Goal: Transaction & Acquisition: Purchase product/service

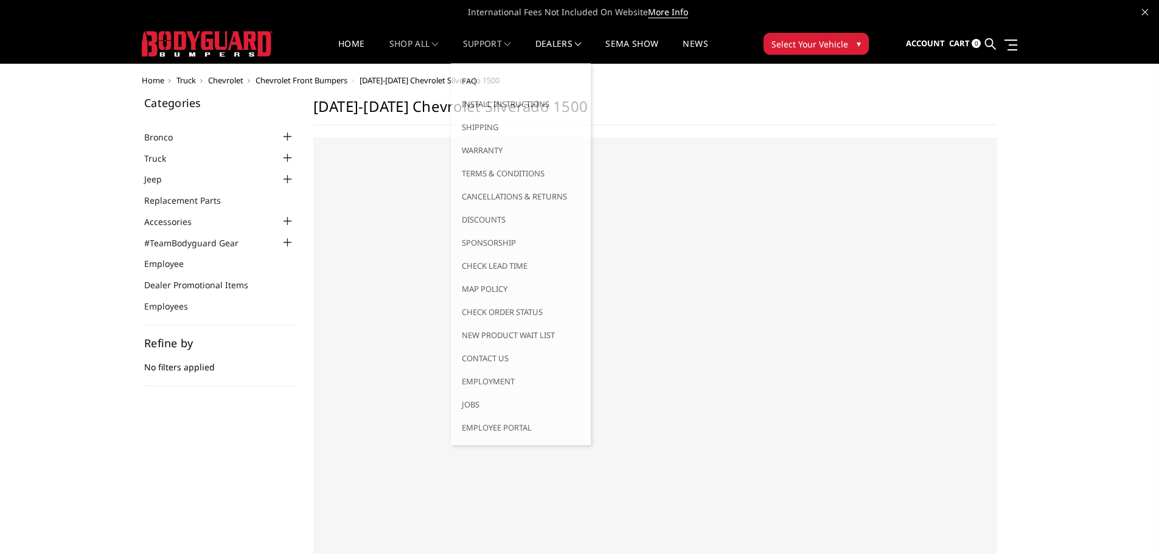
select select "US"
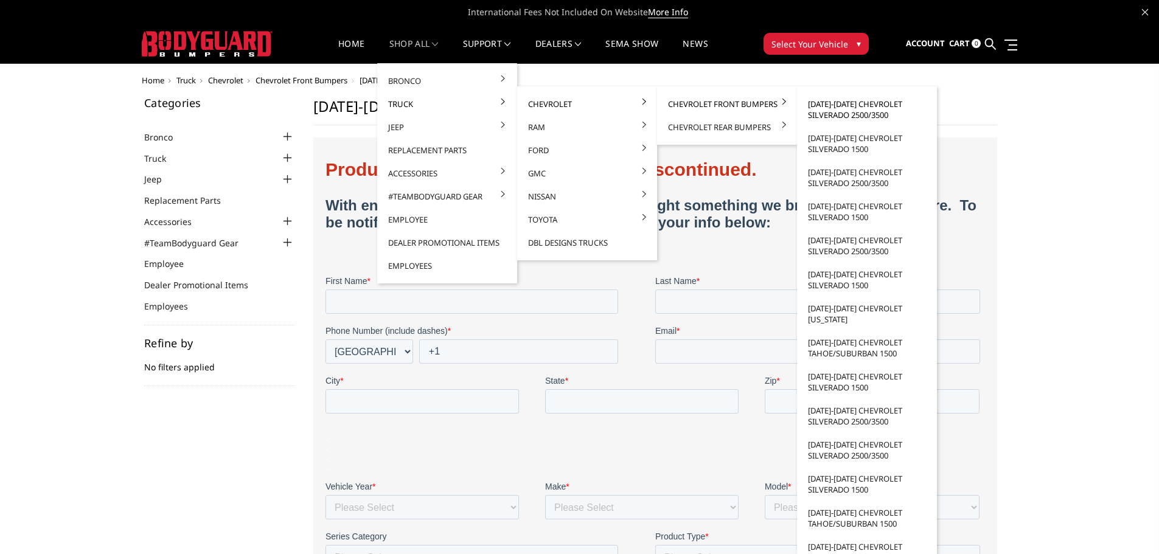
click at [840, 113] on link "[DATE]-[DATE] Chevrolet Silverado 2500/3500" at bounding box center [867, 110] width 130 height 34
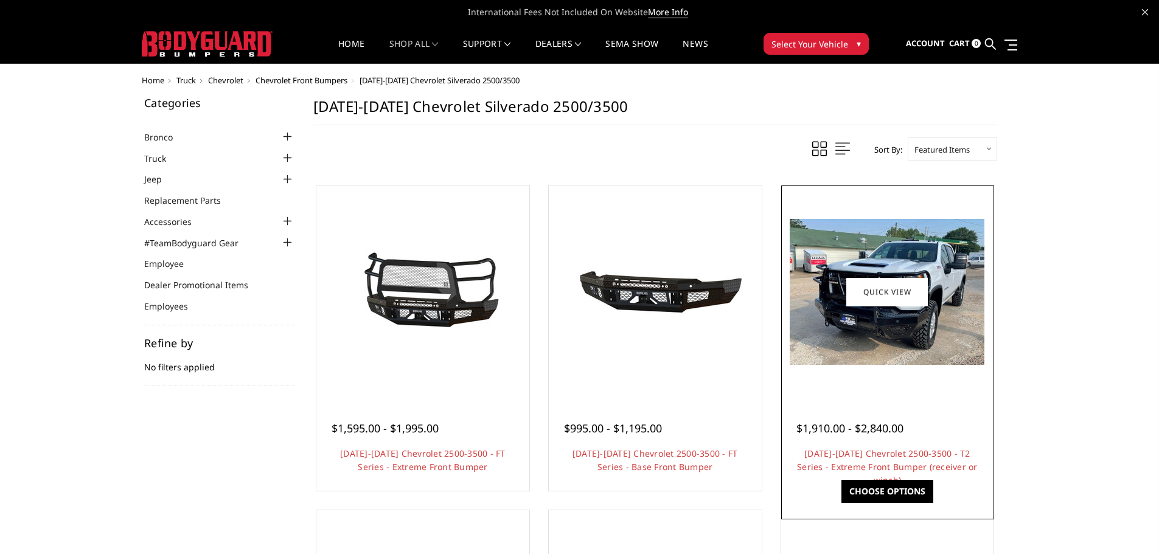
click at [878, 359] on img at bounding box center [887, 292] width 195 height 146
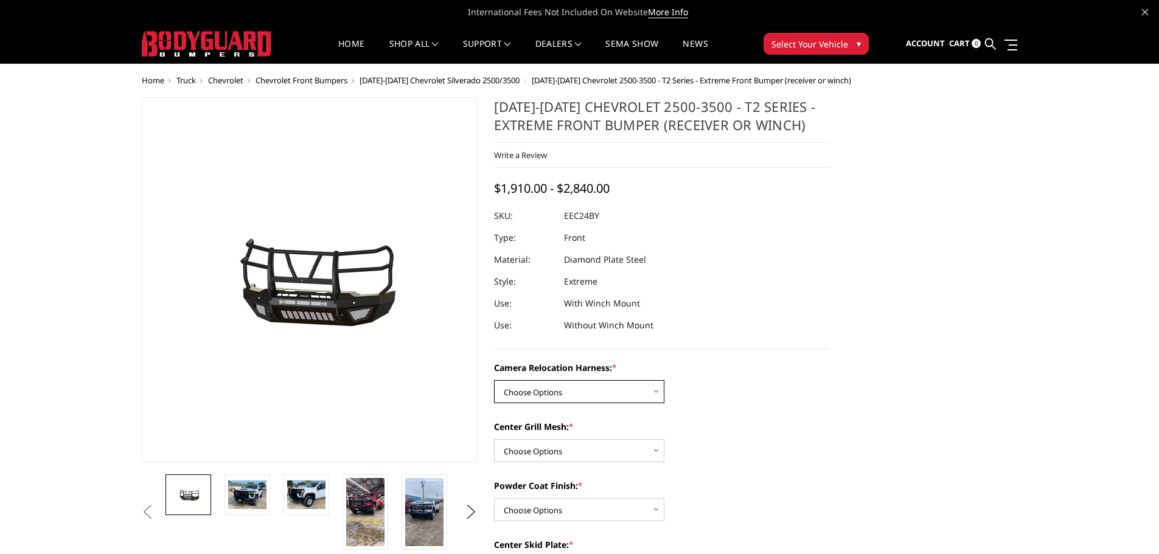
click at [624, 396] on select "Choose Options Without camera harness With camera harness" at bounding box center [579, 391] width 170 height 23
select select "3732"
click at [494, 380] on select "Choose Options Without camera harness With camera harness" at bounding box center [579, 391] width 170 height 23
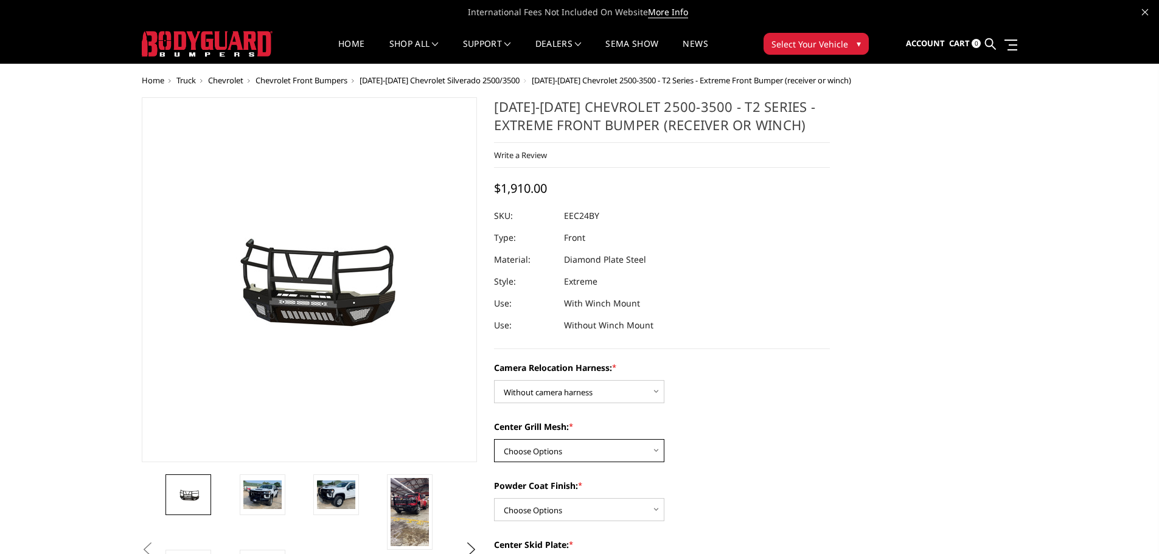
click at [632, 453] on select "Choose Options Without expanded metal With expanded metal" at bounding box center [579, 450] width 170 height 23
